Goal: Transaction & Acquisition: Purchase product/service

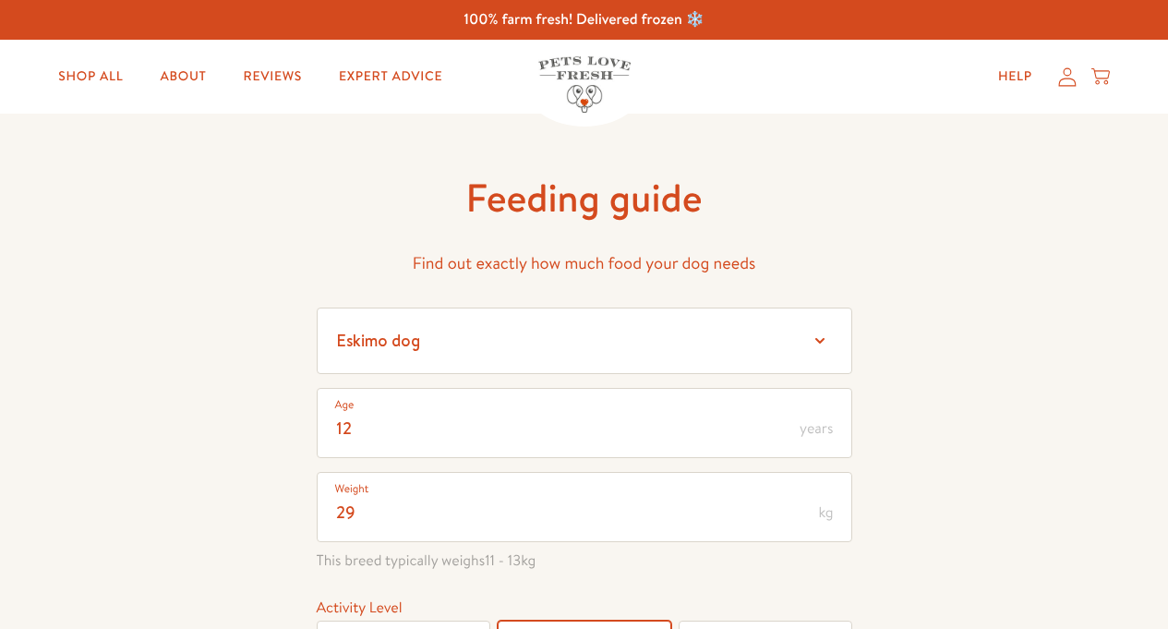
select select "12"
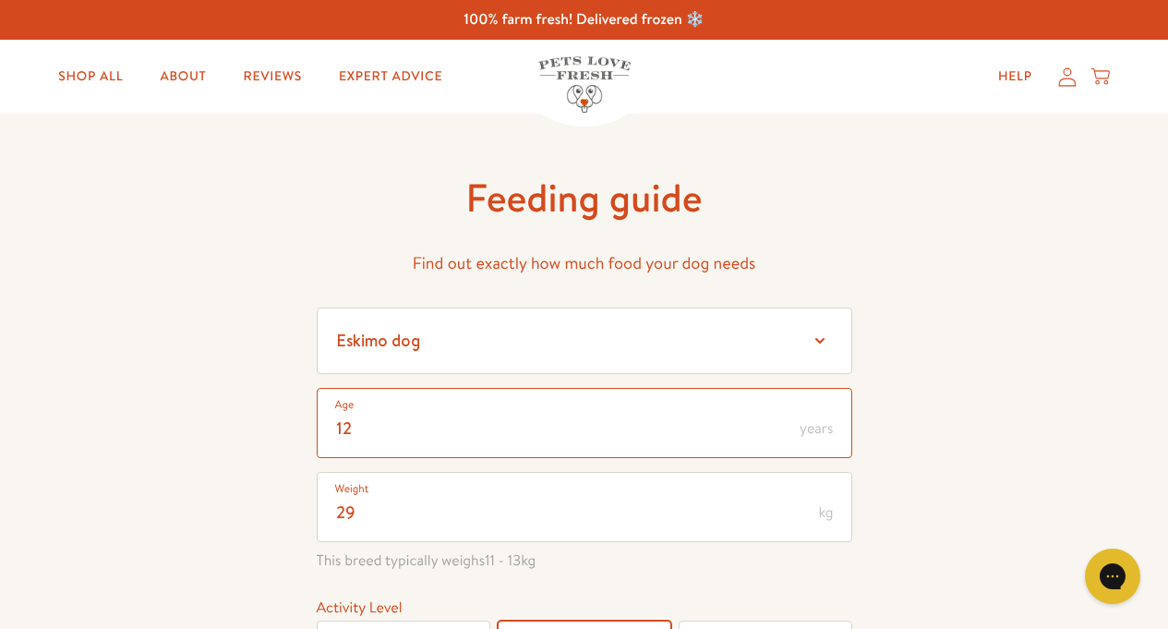
click at [357, 426] on input "12" at bounding box center [585, 423] width 536 height 70
type input "1"
type input "4"
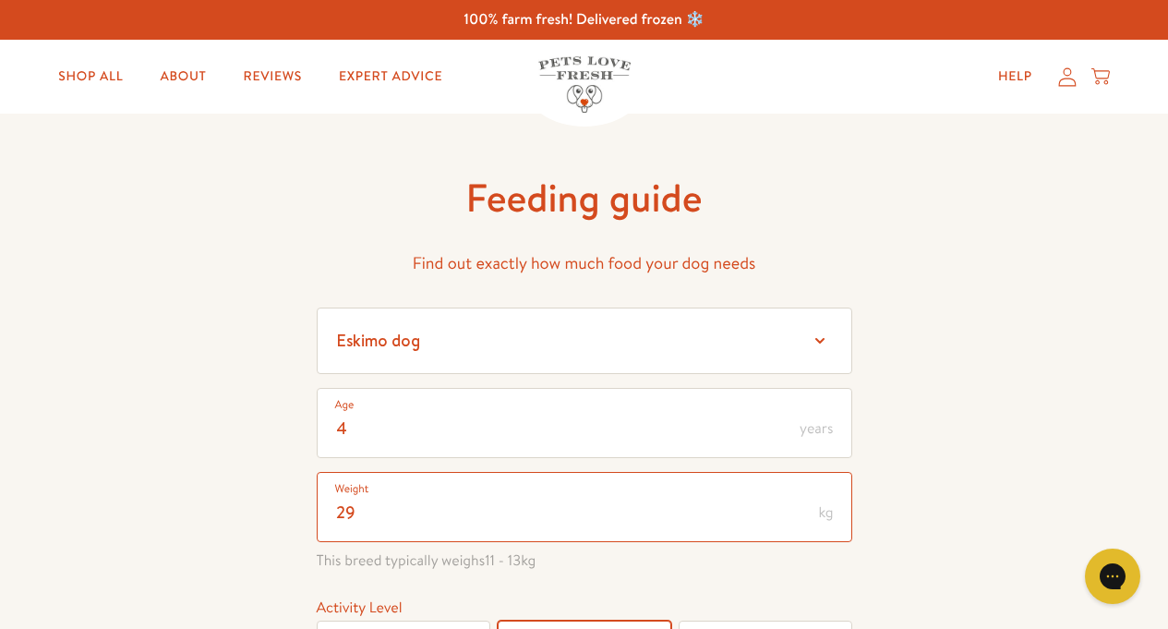
click at [363, 512] on input "29" at bounding box center [585, 507] width 536 height 70
type input "2"
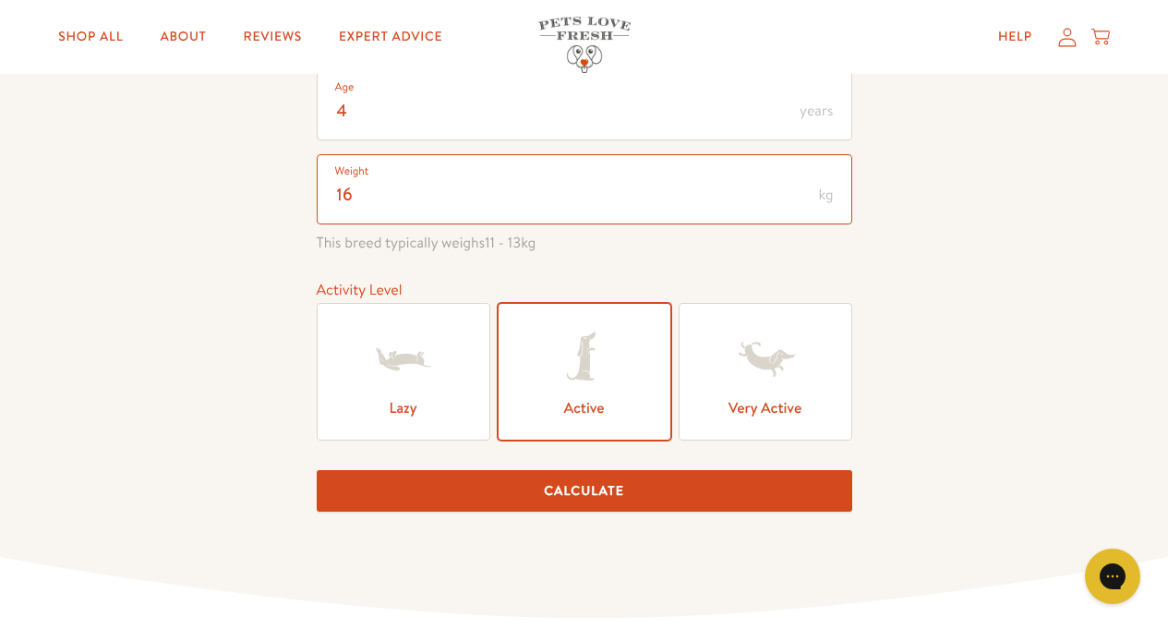
scroll to position [333, 0]
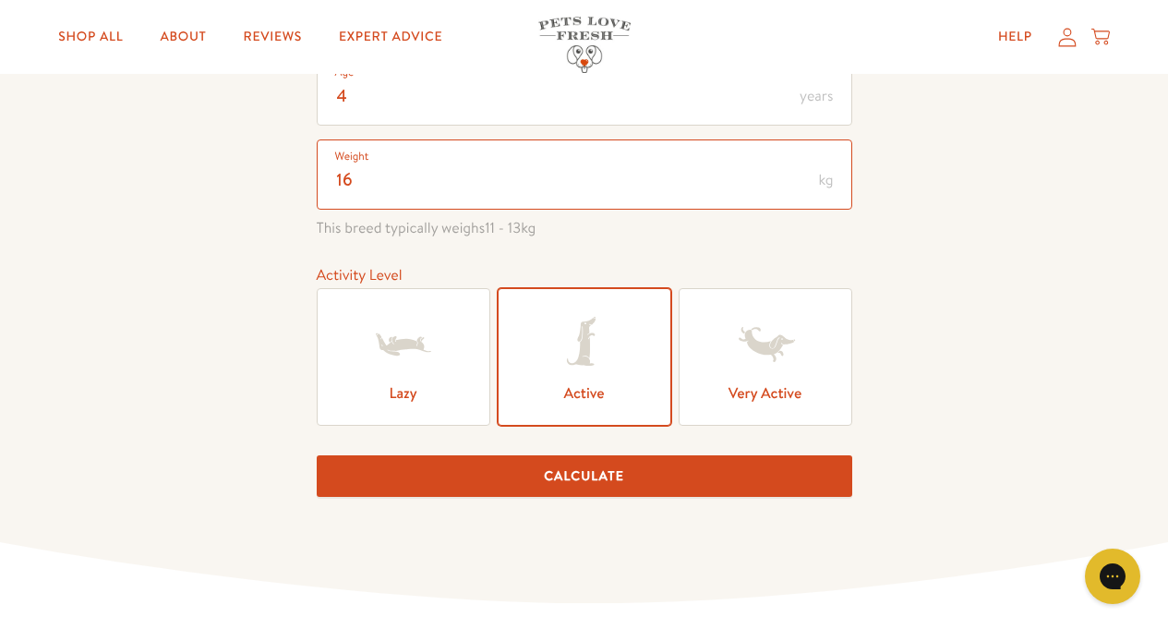
type input "16"
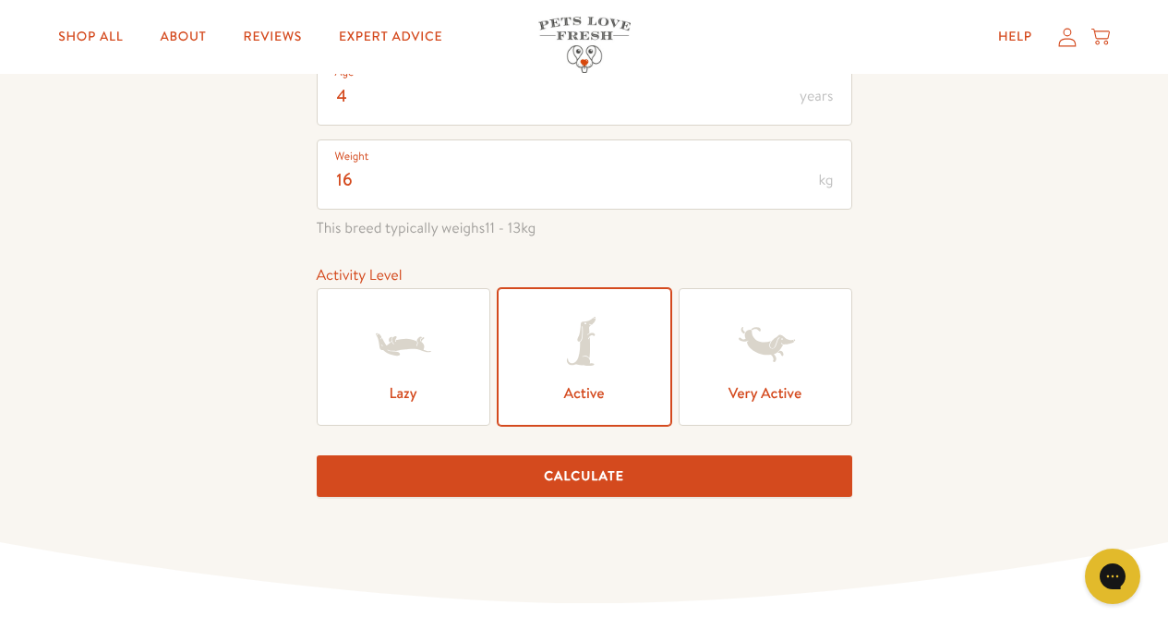
click at [623, 480] on button "Calculate" at bounding box center [585, 476] width 536 height 42
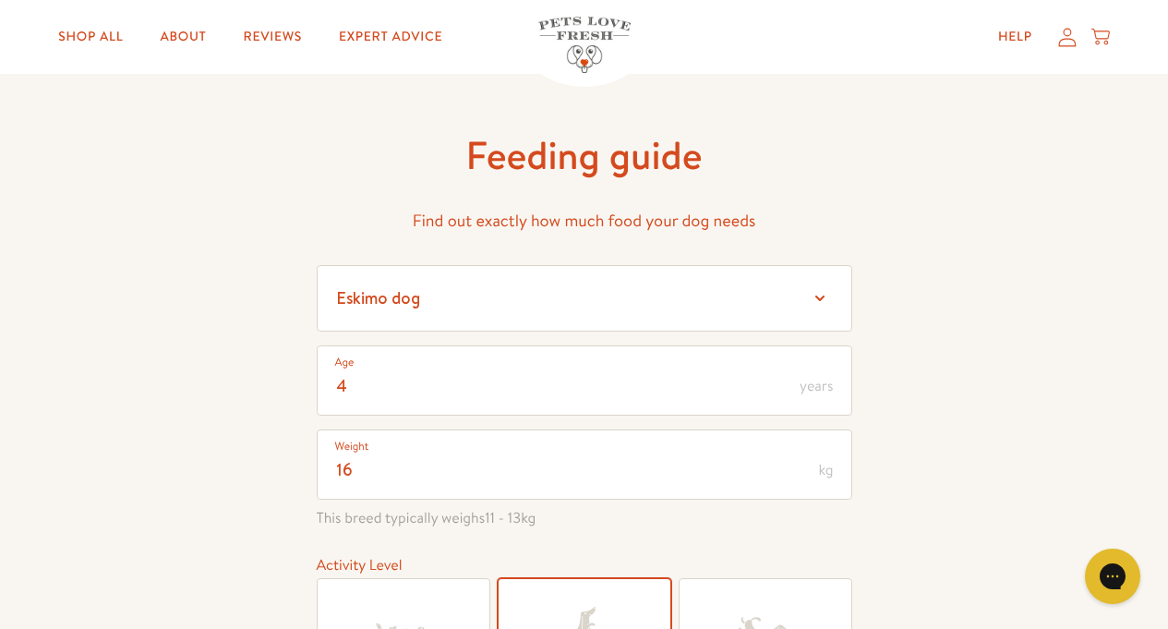
scroll to position [0, 0]
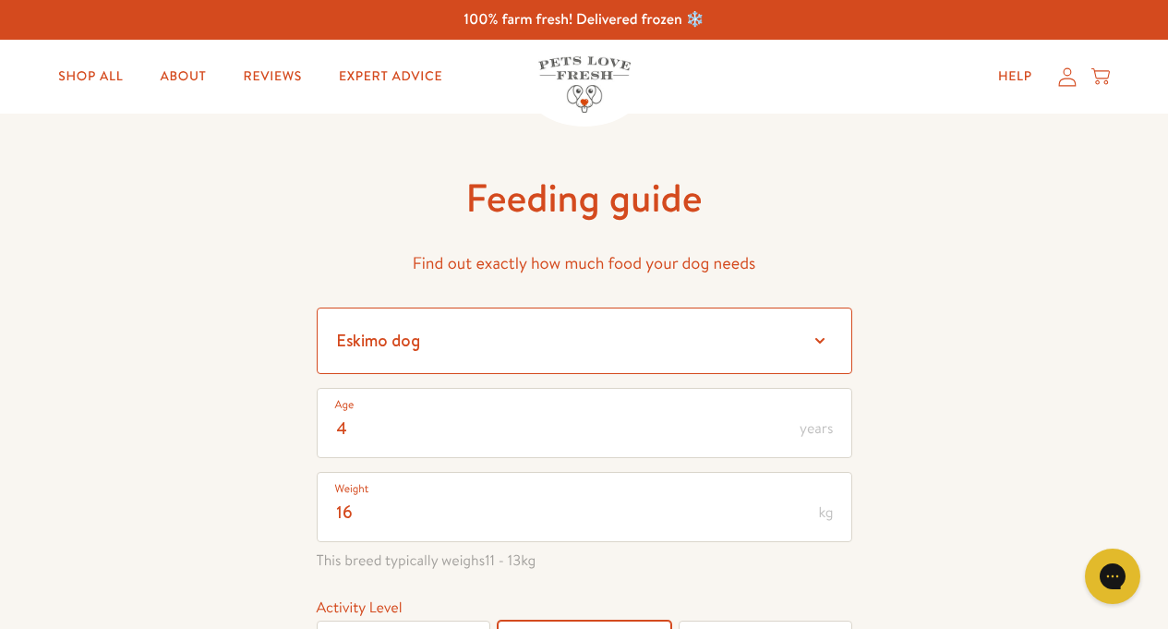
click at [820, 341] on select "Select a breed Affenpinscher Afghan hound Airedale terrier Akita Alaskan Malamu…" at bounding box center [585, 341] width 536 height 67
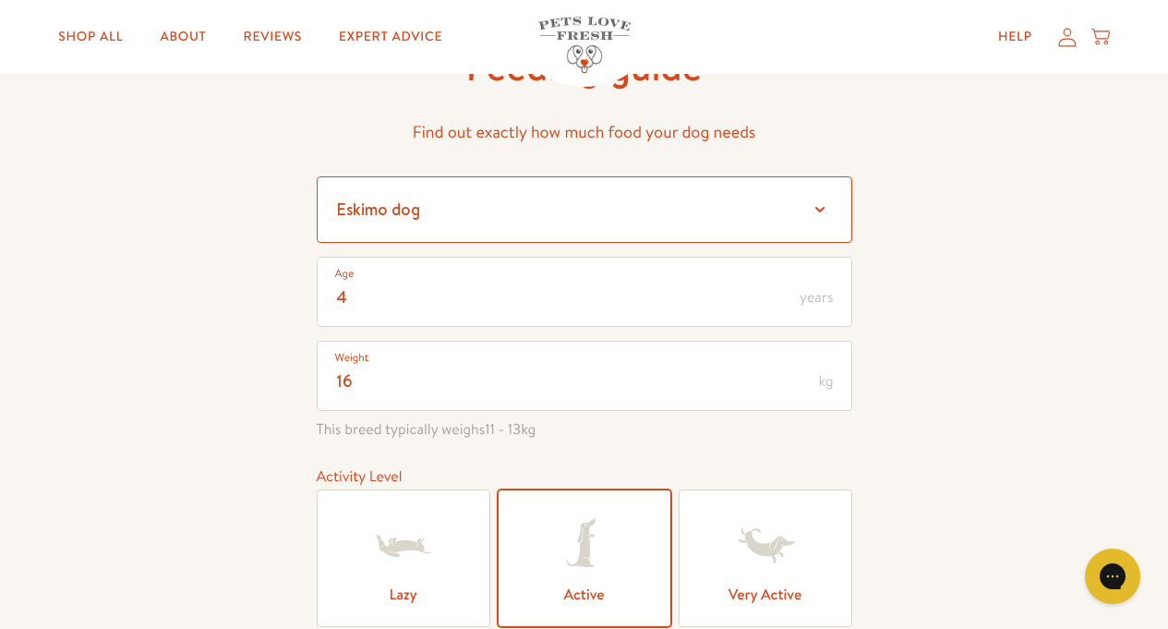
scroll to position [222, 0]
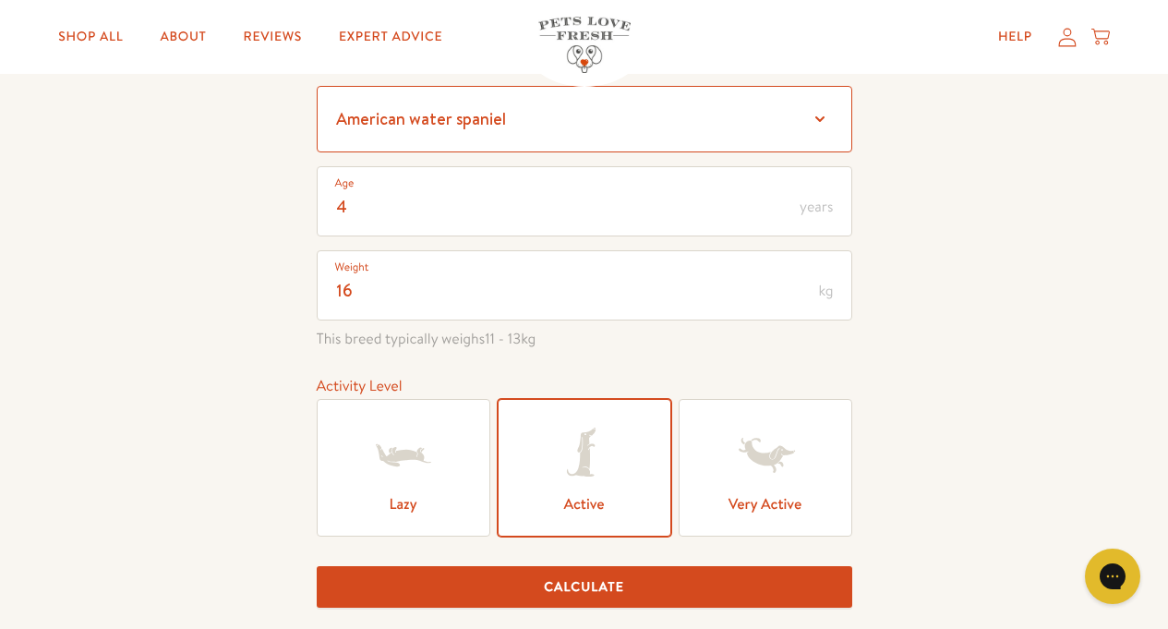
click at [317, 86] on select "Select a breed Affenpinscher Afghan hound Airedale terrier Akita Alaskan Malamu…" at bounding box center [585, 119] width 536 height 67
select select "16"
click at [317, 86] on select "Select a breed Affenpinscher Afghan hound Airedale terrier Akita Alaskan Malamu…" at bounding box center [585, 119] width 536 height 67
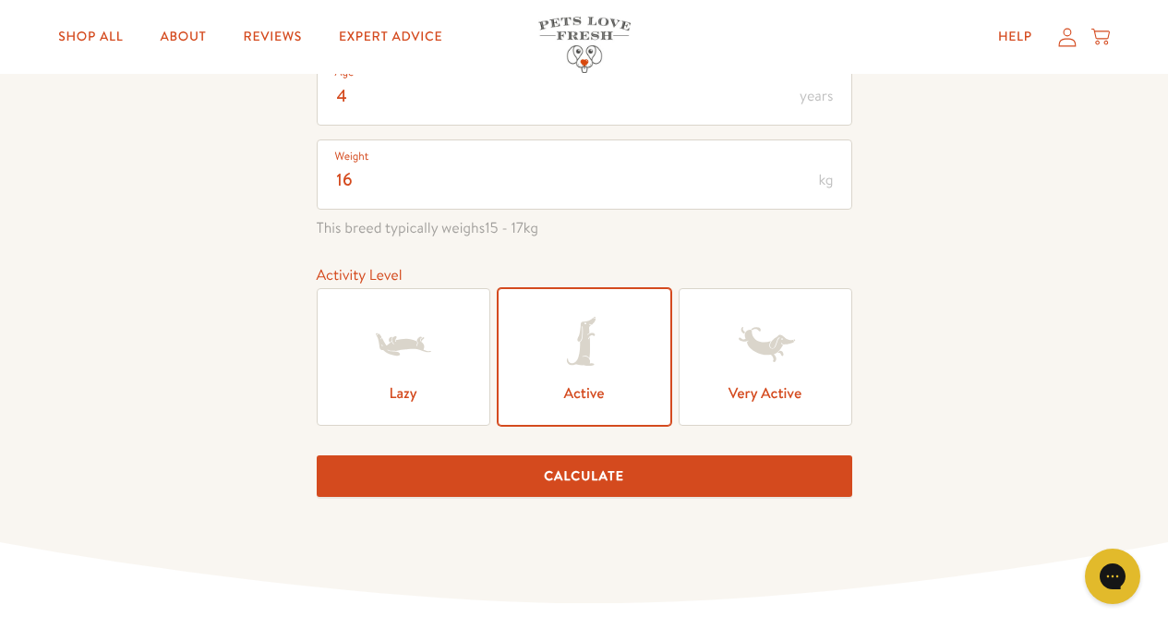
scroll to position [443, 0]
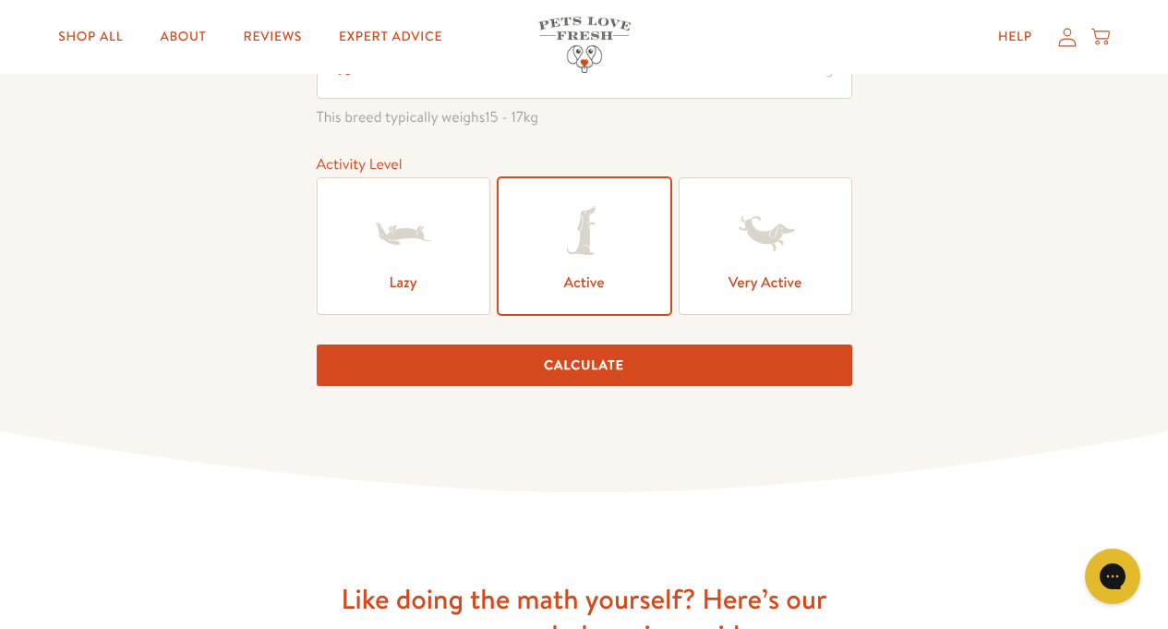
click at [663, 359] on button "Calculate" at bounding box center [585, 366] width 536 height 42
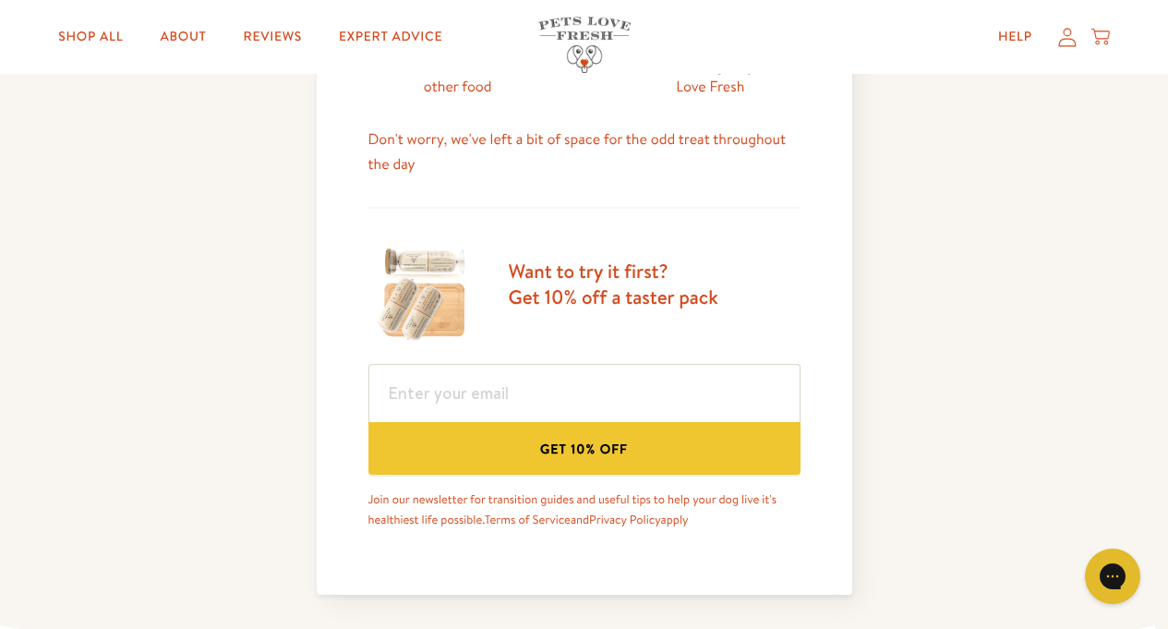
scroll to position [1022, 0]
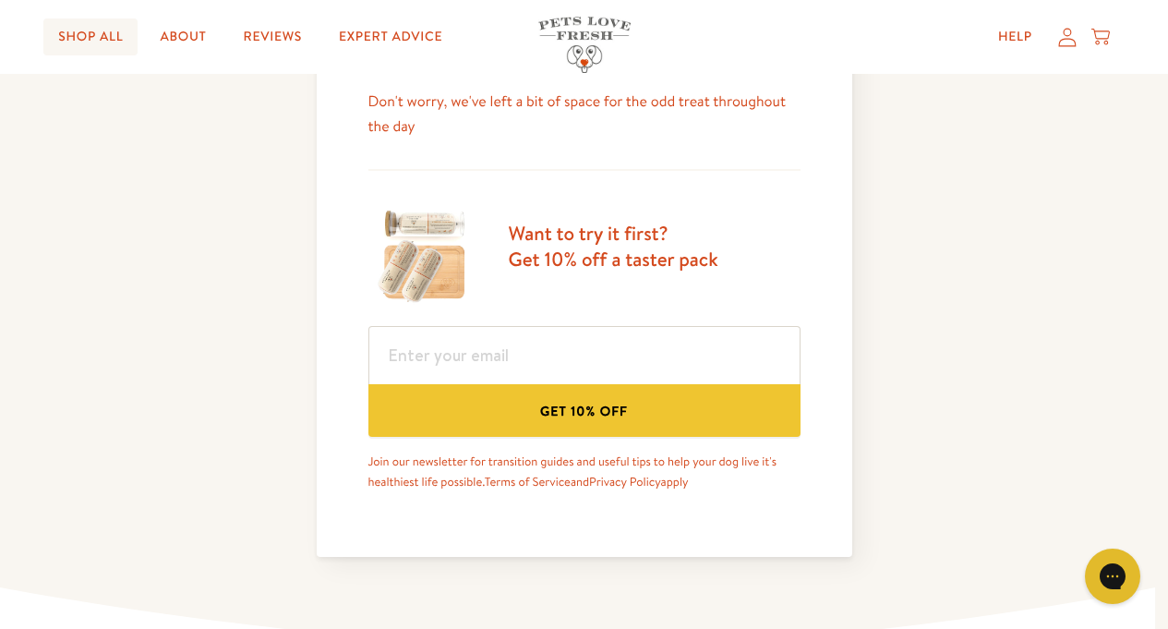
click at [93, 35] on link "Shop All" at bounding box center [90, 36] width 94 height 37
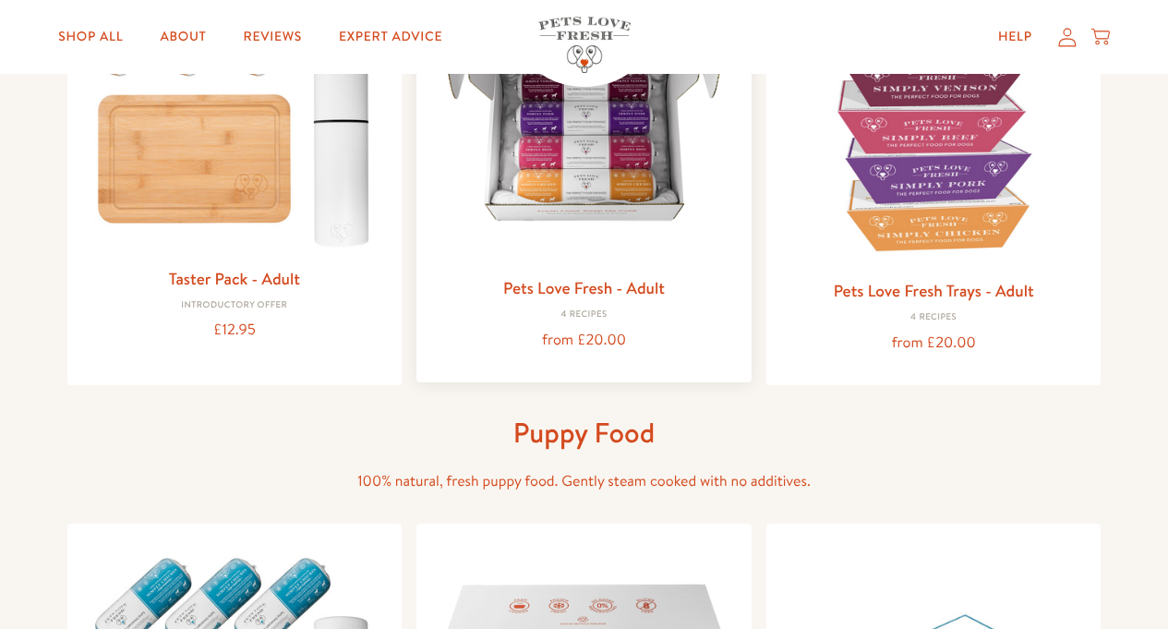
scroll to position [333, 0]
click at [577, 304] on div "Pets Love Fresh - Adult 4 Recipes from £20.00" at bounding box center [584, 313] width 306 height 79
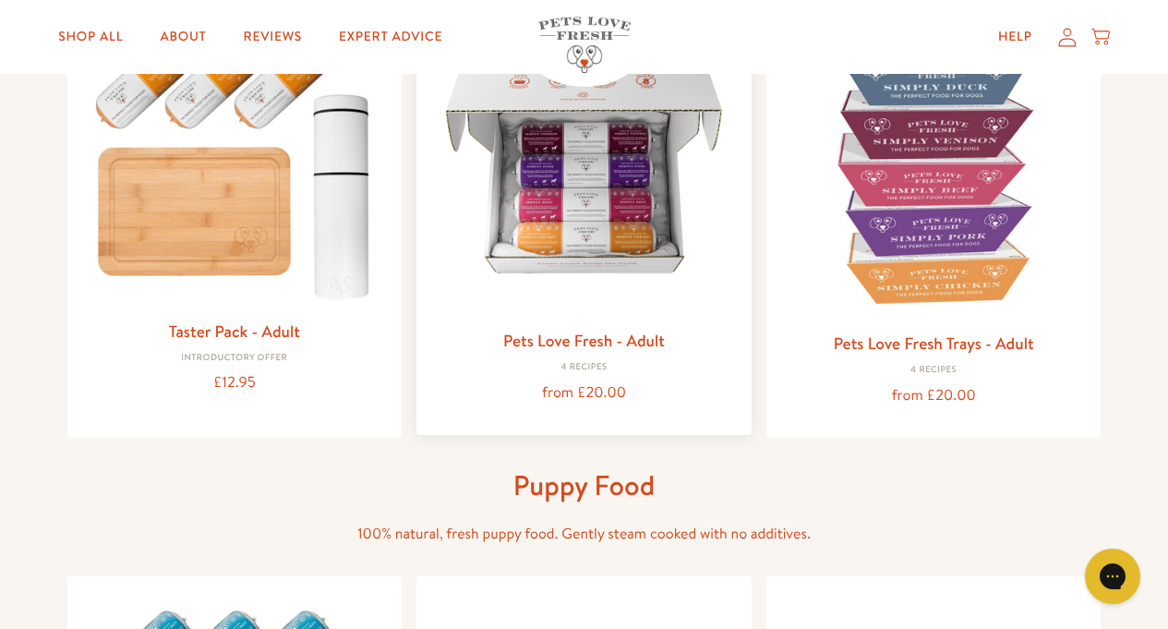
scroll to position [222, 0]
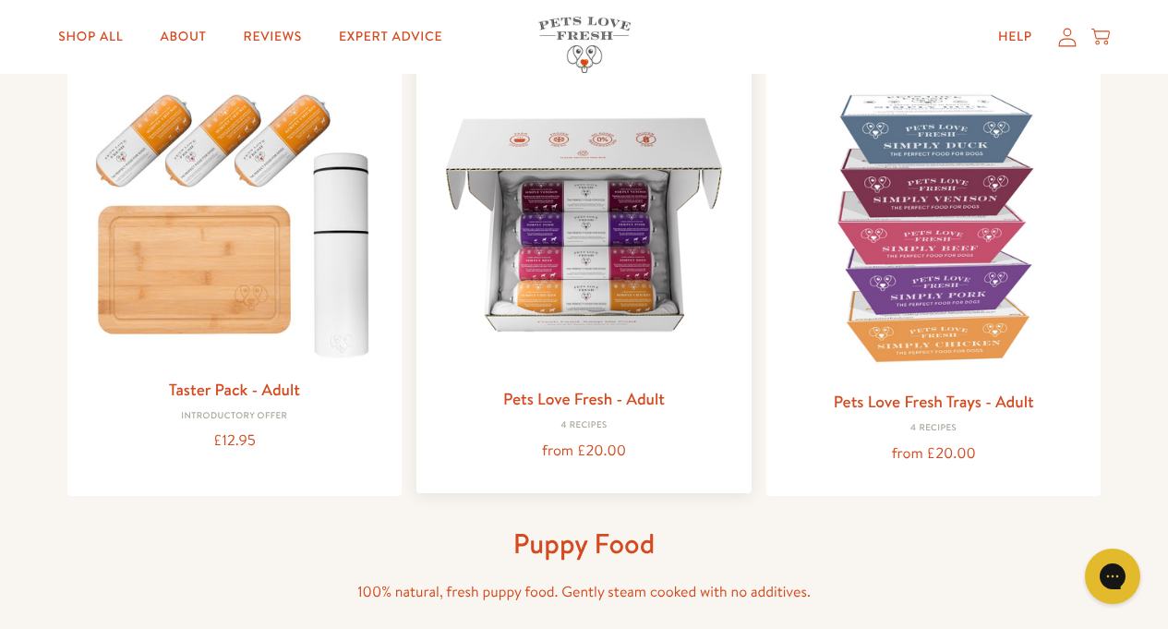
click at [580, 312] on img at bounding box center [584, 225] width 306 height 306
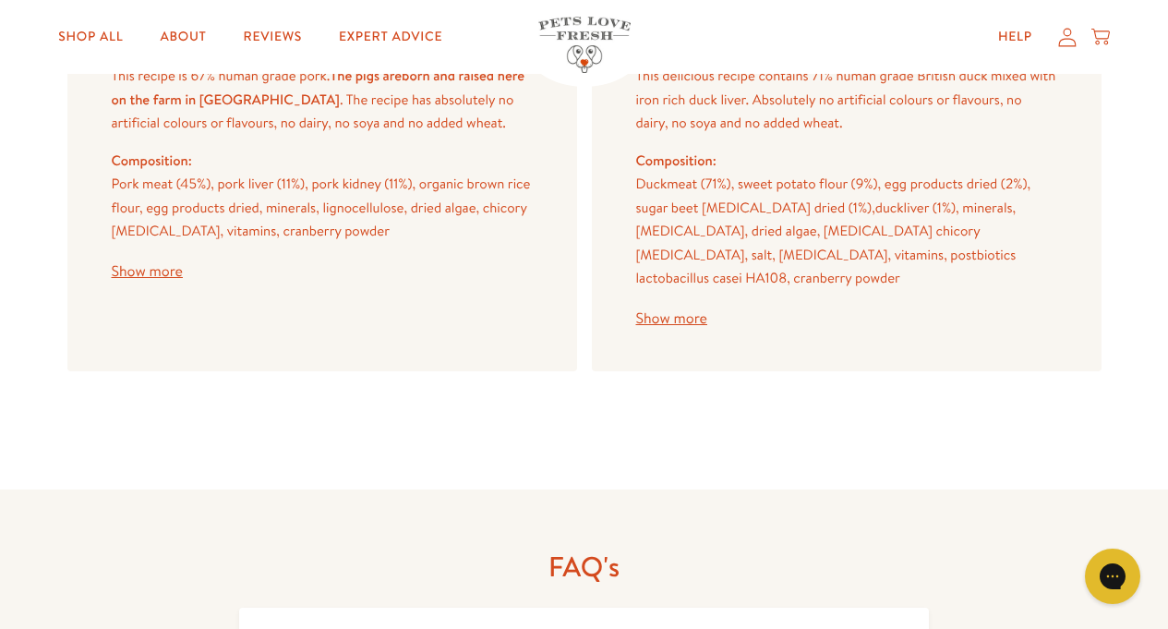
scroll to position [2660, 0]
